Goal: Obtain resource: Obtain resource

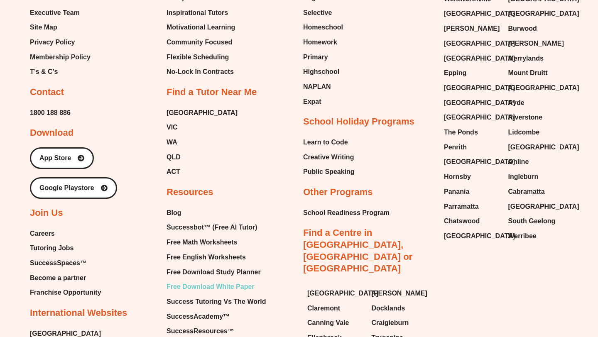
scroll to position [5345, 0]
click at [229, 251] on span "Free English Worksheets" at bounding box center [206, 257] width 79 height 12
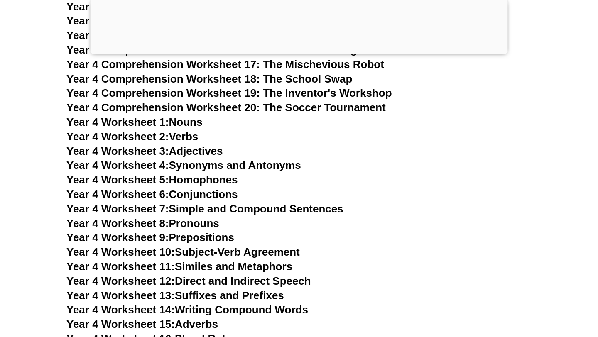
scroll to position [3669, 0]
